Goal: Information Seeking & Learning: Learn about a topic

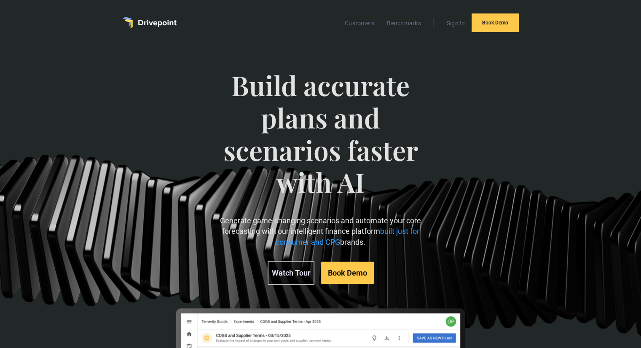
drag, startPoint x: 232, startPoint y: 82, endPoint x: 390, endPoint y: 239, distance: 223.4
click at [390, 239] on div "Build accurate plans and scenarios faster with AI Generate game-changing scenar…" at bounding box center [320, 176] width 219 height 249
click at [390, 239] on p "Generate game-changing scenarios and automate your core forecasting with our in…" at bounding box center [320, 231] width 219 height 32
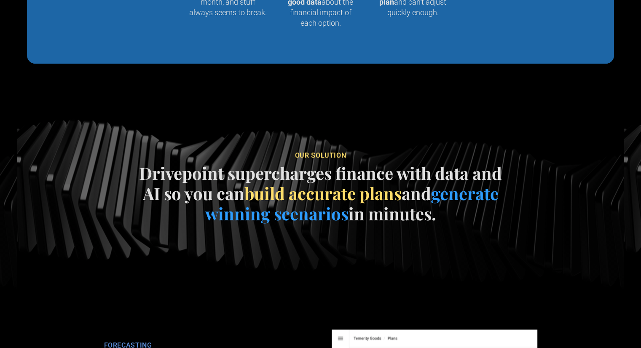
scroll to position [1046, 0]
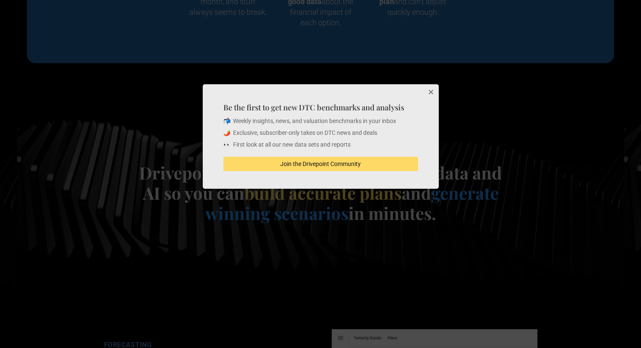
click at [426, 94] on button "Close" at bounding box center [430, 92] width 17 height 17
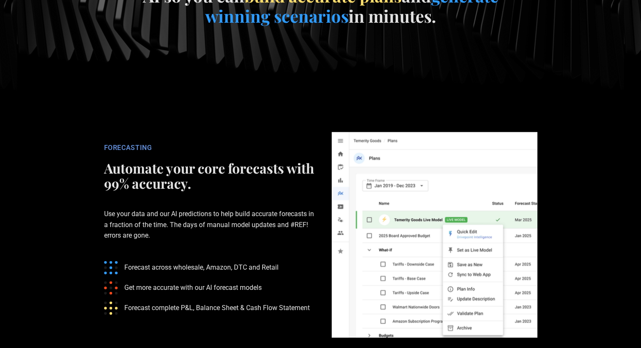
scroll to position [1282, 0]
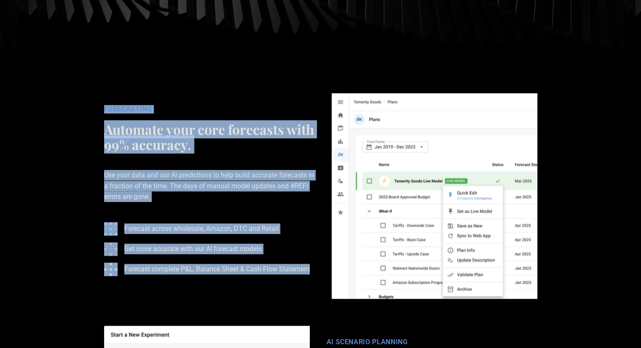
drag, startPoint x: 315, startPoint y: 267, endPoint x: 95, endPoint y: 104, distance: 273.4
click at [96, 105] on div "FORECASTING Automate your core forecasts with 99% accuracy. Use your data and o…" at bounding box center [209, 196] width 227 height 182
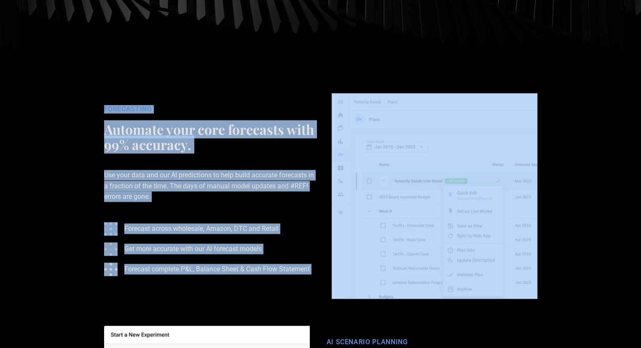
drag, startPoint x: 95, startPoint y: 104, endPoint x: 312, endPoint y: 267, distance: 271.1
click at [312, 267] on div "FORECASTING Automate your core forecasts with 99% accuracy. Use your data and o…" at bounding box center [209, 196] width 227 height 182
click at [312, 267] on ul "Forecast across wholesale, Amazon, DTC and Retail Get more accurate with our AI…" at bounding box center [209, 248] width 211 height 67
drag, startPoint x: 312, startPoint y: 267, endPoint x: 102, endPoint y: 119, distance: 256.7
click at [102, 119] on div "FORECASTING Automate your core forecasts with 99% accuracy. Use your data and o…" at bounding box center [209, 196] width 227 height 182
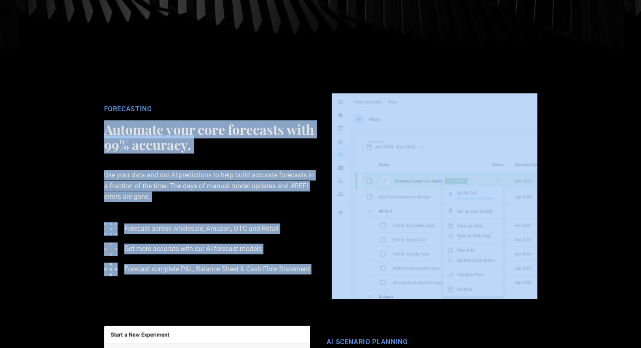
click at [107, 122] on h2 "Automate your core forecasts with 99% accuracy." at bounding box center [209, 137] width 211 height 30
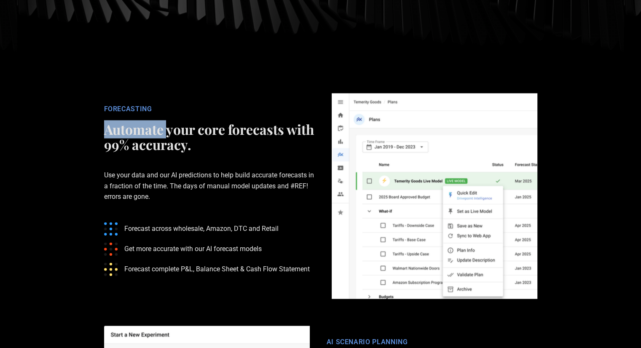
click at [107, 122] on h2 "Automate your core forecasts with 99% accuracy." at bounding box center [209, 137] width 211 height 30
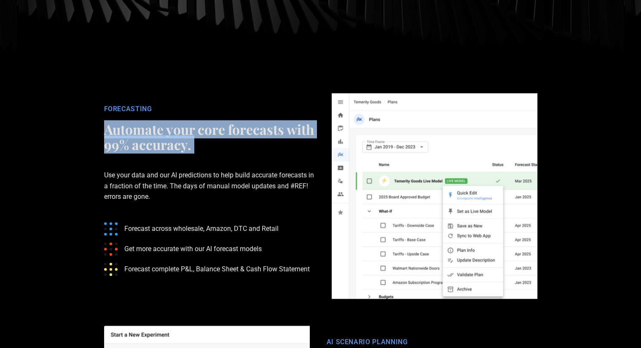
click at [107, 122] on h2 "Automate your core forecasts with 99% accuracy." at bounding box center [209, 137] width 211 height 30
click at [107, 123] on h2 "Automate your core forecasts with 99% accuracy." at bounding box center [209, 137] width 211 height 30
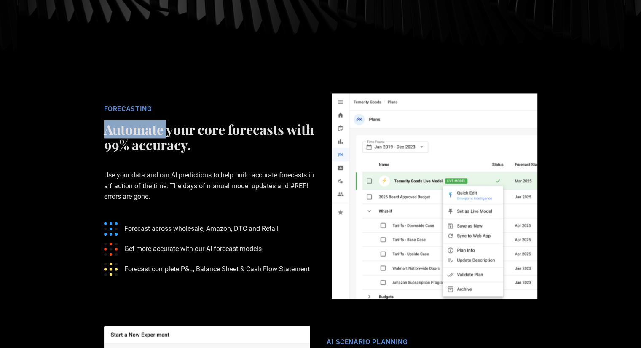
click at [107, 123] on h2 "Automate your core forecasts with 99% accuracy." at bounding box center [209, 137] width 211 height 30
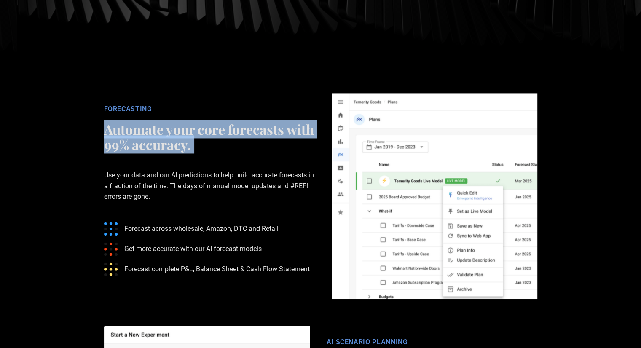
click at [107, 123] on h2 "Automate your core forecasts with 99% accuracy." at bounding box center [209, 137] width 211 height 30
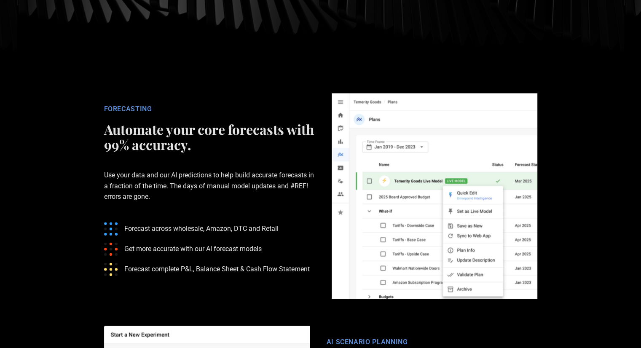
click at [107, 123] on h2 "Automate your core forecasts with 99% accuracy." at bounding box center [209, 137] width 211 height 30
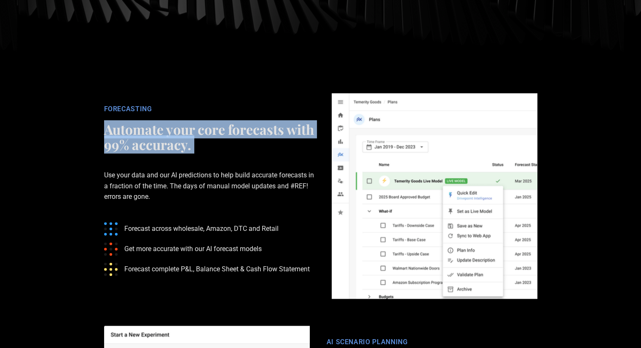
click at [107, 123] on h2 "Automate your core forecasts with 99% accuracy." at bounding box center [209, 137] width 211 height 30
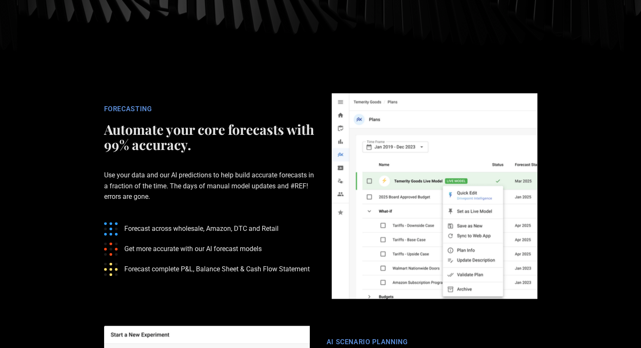
click at [107, 123] on h2 "Automate your core forecasts with 99% accuracy." at bounding box center [209, 137] width 211 height 30
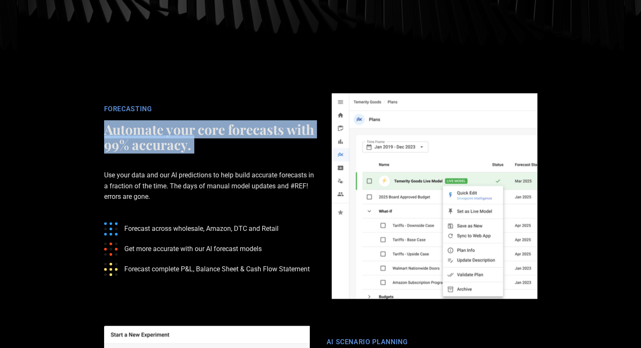
click at [107, 123] on h2 "Automate your core forecasts with 99% accuracy." at bounding box center [209, 137] width 211 height 30
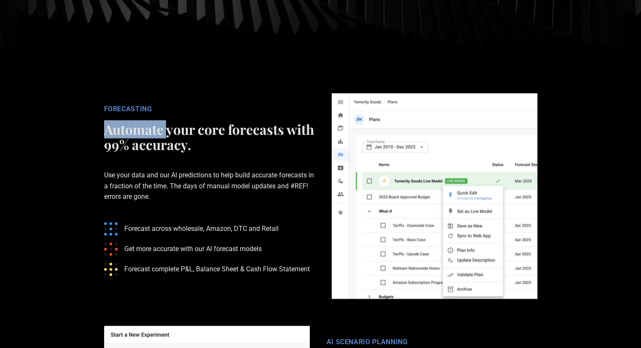
click at [107, 123] on h2 "Automate your core forecasts with 99% accuracy." at bounding box center [209, 137] width 211 height 30
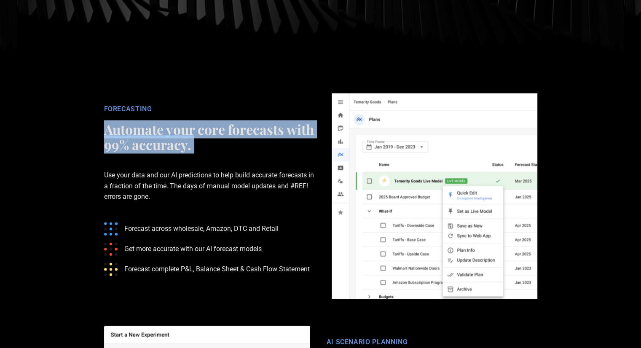
click at [107, 123] on h2 "Automate your core forecasts with 99% accuracy." at bounding box center [209, 137] width 211 height 30
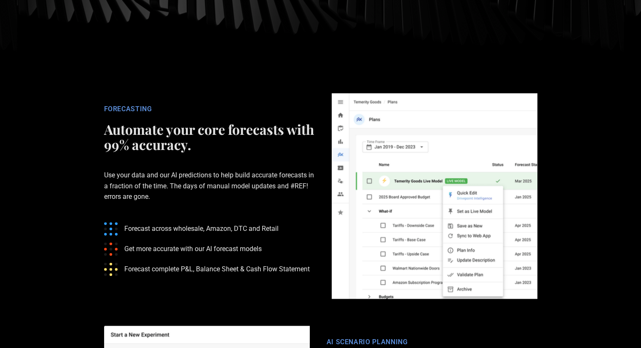
click at [243, 192] on p "Use your data and our AI predictions to help build accurate forecasts in a frac…" at bounding box center [209, 185] width 211 height 59
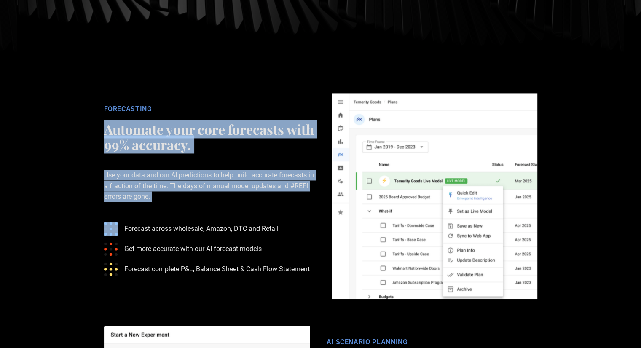
drag, startPoint x: 243, startPoint y: 192, endPoint x: 93, endPoint y: 122, distance: 165.4
click at [93, 122] on div "FORECASTING Automate your core forecasts with 99% accuracy. Use your data and o…" at bounding box center [320, 196] width 455 height 206
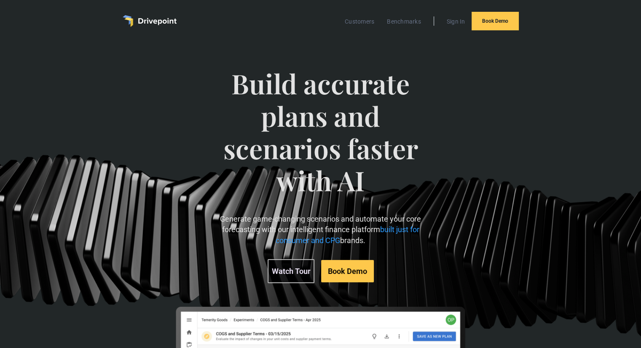
scroll to position [0, 0]
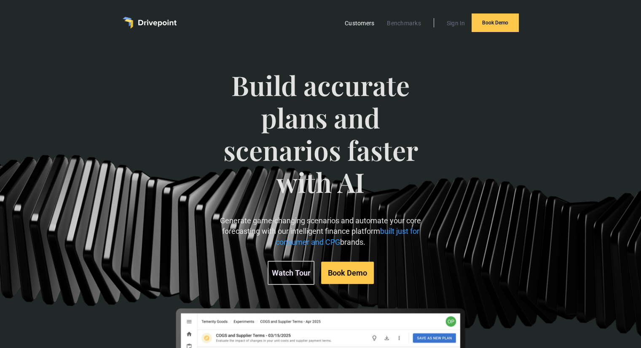
click at [359, 20] on link "Customers" at bounding box center [359, 23] width 38 height 11
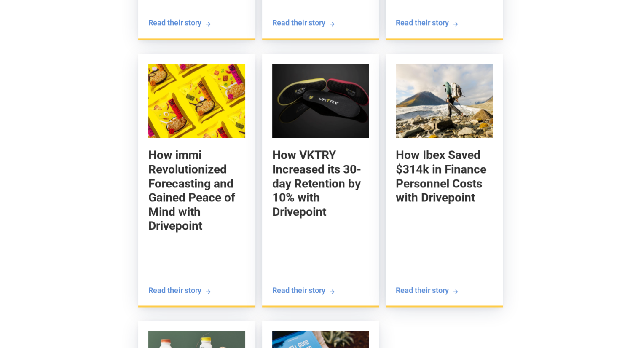
scroll to position [1186, 0]
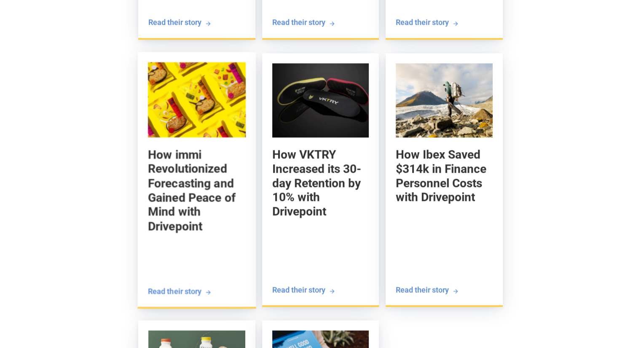
click at [207, 185] on h5 "How immi Revolutionized Forecasting and Gained Peace of Mind with Drivepoint" at bounding box center [197, 190] width 98 height 86
